Goal: Task Accomplishment & Management: Manage account settings

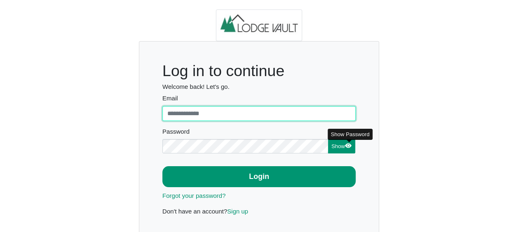
type input "**********"
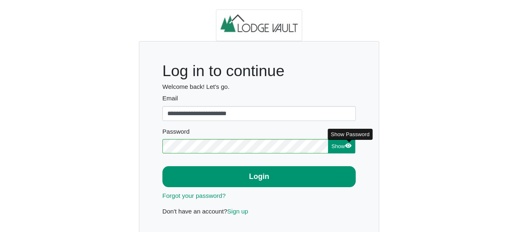
click at [349, 146] on icon "eye fill" at bounding box center [348, 146] width 2 height 2
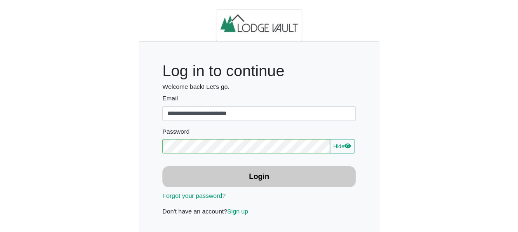
click at [230, 178] on button "Login" at bounding box center [258, 176] width 193 height 21
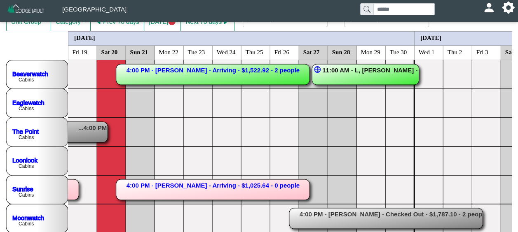
scroll to position [66, 0]
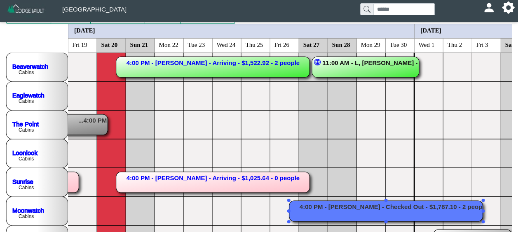
click at [387, 215] on rect at bounding box center [386, 211] width 194 height 21
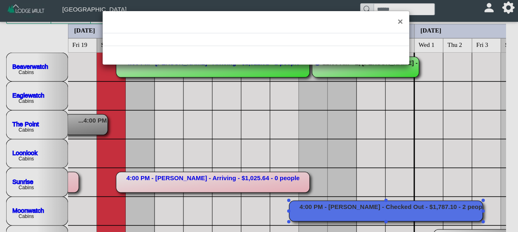
click at [387, 215] on div "×" at bounding box center [259, 116] width 518 height 232
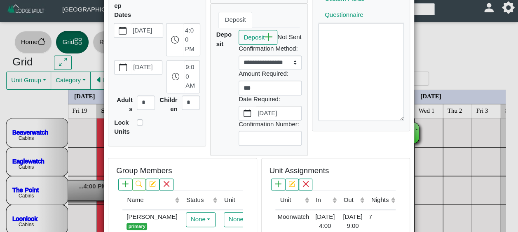
scroll to position [0, 0]
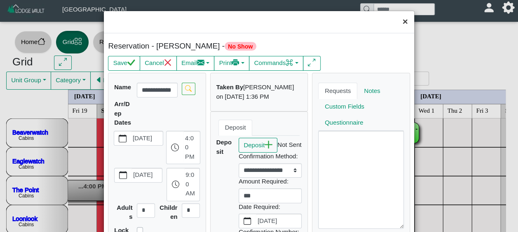
click at [401, 23] on button "×" at bounding box center [405, 22] width 18 height 22
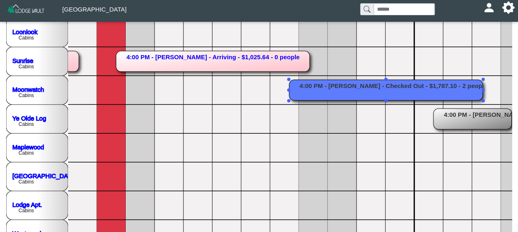
scroll to position [168, 0]
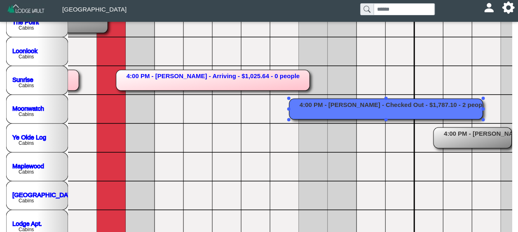
click at [356, 106] on rect at bounding box center [386, 109] width 194 height 21
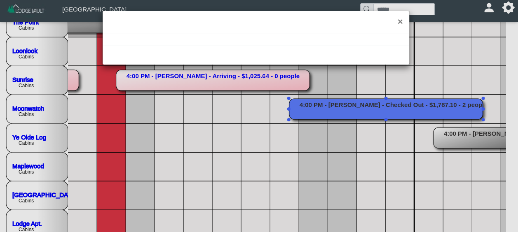
click at [356, 106] on div "×" at bounding box center [259, 116] width 518 height 232
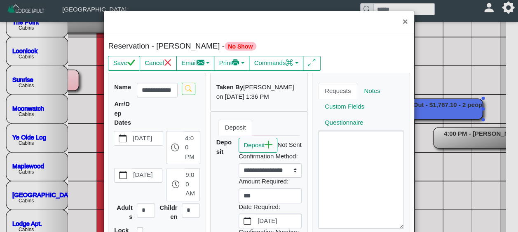
click at [356, 106] on div "× Reservation - [PERSON_NAME] - No Show Save Cancel Email Compose New Message n…" at bounding box center [259, 116] width 518 height 232
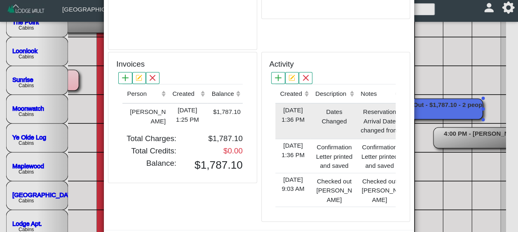
scroll to position [305, 0]
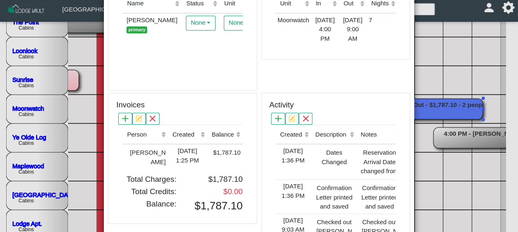
click at [382, 145] on th "Notes (Click to sort ascending)" at bounding box center [378, 134] width 45 height 19
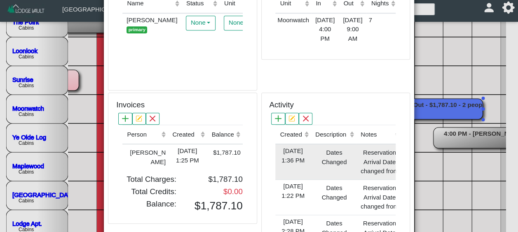
click at [365, 171] on div "Reservation Arrival Date changed from [DATE] 4:00 PM to [DATE] 4:00 PM Reservat…" at bounding box center [378, 162] width 41 height 31
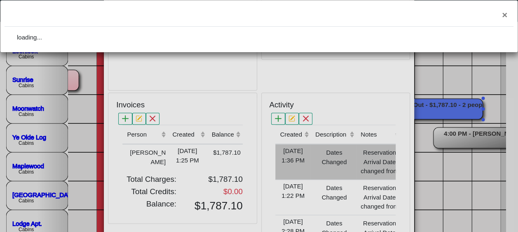
select select
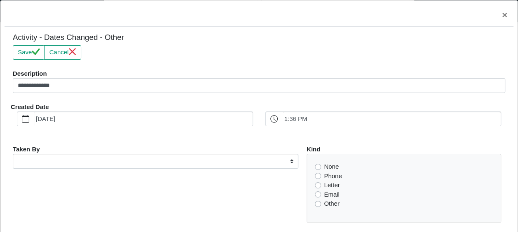
scroll to position [0, 0]
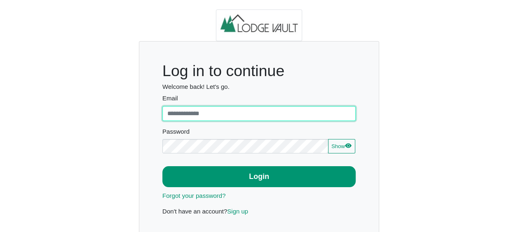
type input "**********"
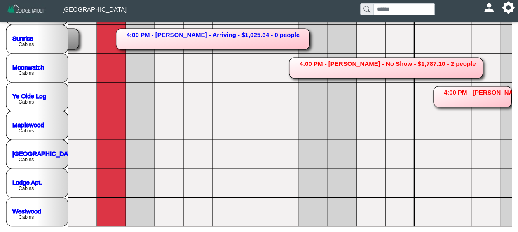
scroll to position [168, 0]
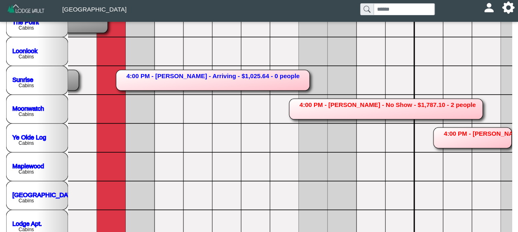
click at [407, 105] on rect at bounding box center [386, 109] width 194 height 21
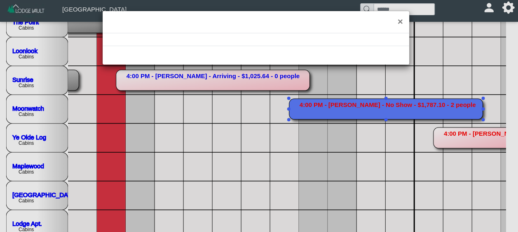
click at [407, 105] on div "×" at bounding box center [259, 116] width 518 height 232
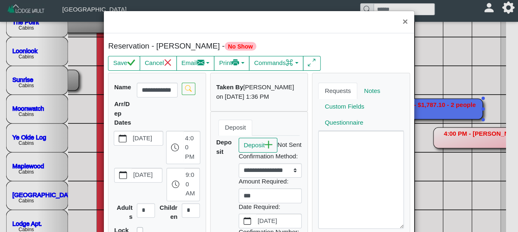
click at [223, 46] on h5 "Reservation - [PERSON_NAME] - No Show" at bounding box center [182, 46] width 149 height 9
drag, startPoint x: 223, startPoint y: 46, endPoint x: 364, endPoint y: 42, distance: 140.9
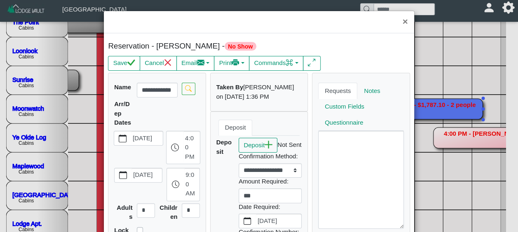
click at [364, 42] on div "Reservation - [PERSON_NAME] - No Show" at bounding box center [259, 48] width 306 height 12
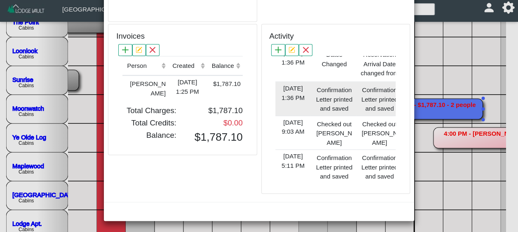
scroll to position [0, 0]
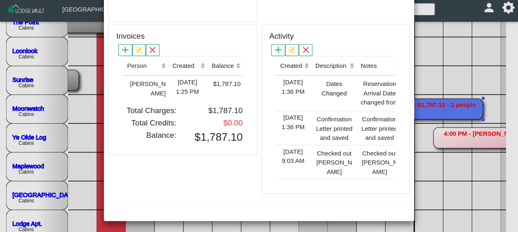
click at [440, 190] on div "× Reservation - [PERSON_NAME] - No Show Save Cancel Email Compose New Message n…" at bounding box center [259, 116] width 518 height 232
click at [465, 31] on div "× Reservation - [PERSON_NAME] - No Show Save Cancel Email Compose New Message n…" at bounding box center [259, 116] width 518 height 232
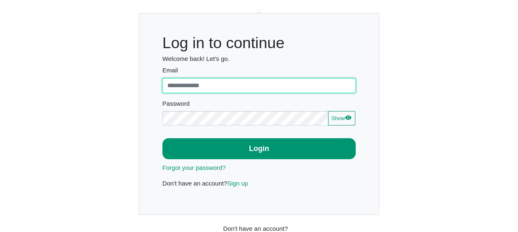
type input "**********"
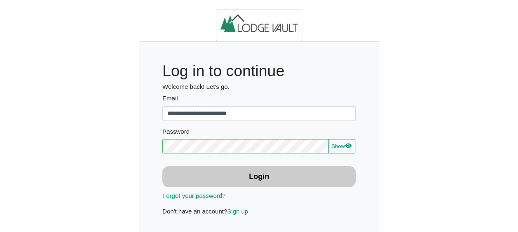
click at [320, 171] on button "Login" at bounding box center [258, 176] width 193 height 21
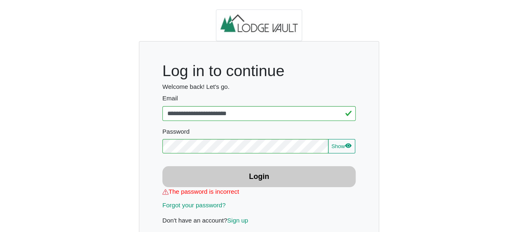
click at [283, 183] on button "Login" at bounding box center [258, 176] width 193 height 21
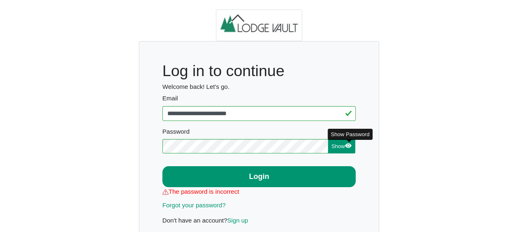
click at [348, 148] on icon "eye fill" at bounding box center [348, 146] width 7 height 5
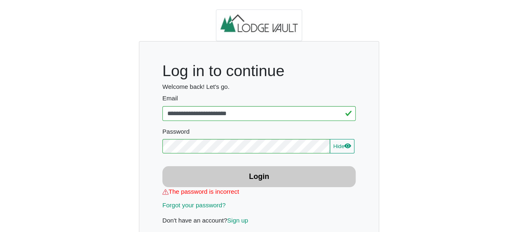
click at [324, 178] on button "Login" at bounding box center [258, 176] width 193 height 21
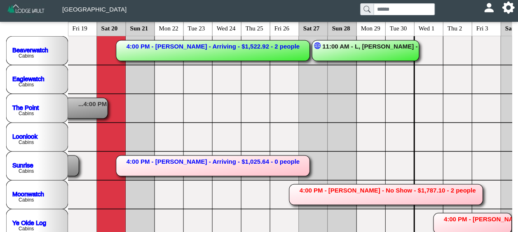
scroll to position [6, 0]
